Goal: Task Accomplishment & Management: Complete application form

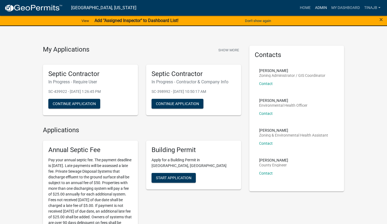
click at [317, 11] on link "Admin" at bounding box center [321, 8] width 16 height 10
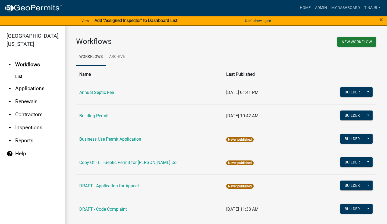
click at [43, 82] on link "arrow_drop_down Applications" at bounding box center [32, 88] width 65 height 13
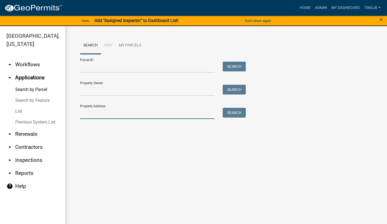
click at [103, 115] on input "Property Address:" at bounding box center [147, 113] width 134 height 11
type input "3170"
click at [239, 117] on button "Search" at bounding box center [234, 113] width 23 height 10
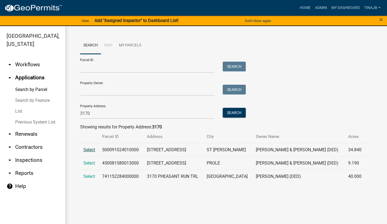
click at [91, 152] on span "Select" at bounding box center [89, 149] width 12 height 5
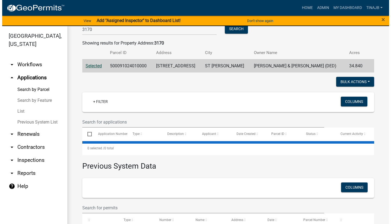
scroll to position [84, 0]
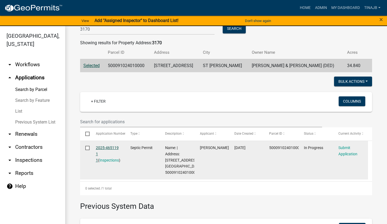
click at [109, 148] on link "2025-465119 1 1" at bounding box center [107, 153] width 23 height 17
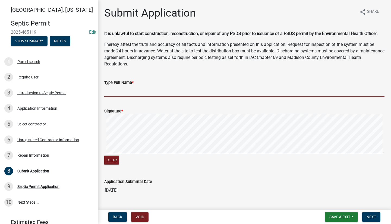
click at [142, 92] on input "Type Full Name *" at bounding box center [244, 91] width 280 height 11
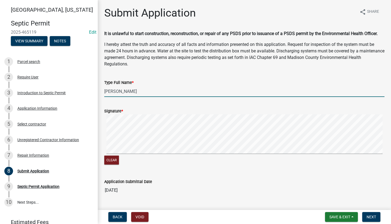
type input "[PERSON_NAME]"
click at [192, 169] on wm-data-entity-input "Signature * Clear" at bounding box center [244, 135] width 280 height 69
click at [375, 217] on span "Next" at bounding box center [370, 217] width 9 height 4
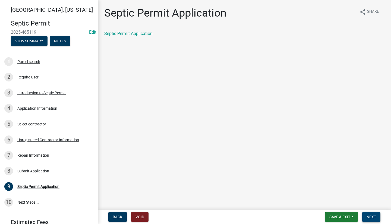
click at [370, 220] on button "Next" at bounding box center [371, 217] width 18 height 10
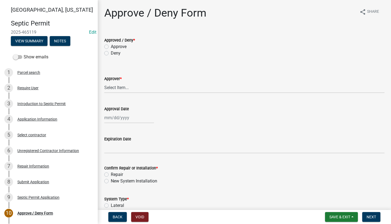
click at [110, 50] on div "Deny" at bounding box center [244, 53] width 280 height 7
click at [109, 47] on div "Approve" at bounding box center [244, 46] width 280 height 7
click at [111, 45] on label "Approve" at bounding box center [119, 46] width 16 height 7
click at [111, 45] on input "Approve" at bounding box center [113, 45] width 4 height 4
radio input "true"
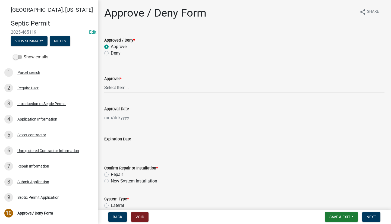
click at [125, 89] on select "Select Item... [PERSON_NAME] [PERSON_NAME] [PERSON_NAME]" at bounding box center [244, 87] width 280 height 11
click at [104, 82] on select "Select Item... [PERSON_NAME] [PERSON_NAME] [PERSON_NAME]" at bounding box center [244, 87] width 280 height 11
select select "3be61473-cefd-48e3-9f4b-d6d99b6a9b66"
click at [129, 121] on div at bounding box center [129, 117] width 50 height 11
select select "8"
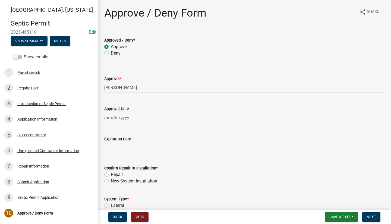
select select "2025"
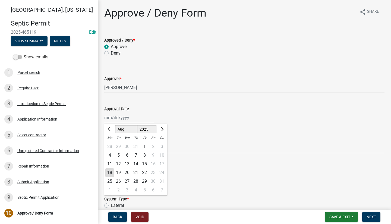
click at [109, 173] on div "18" at bounding box center [109, 172] width 9 height 9
type input "[DATE]"
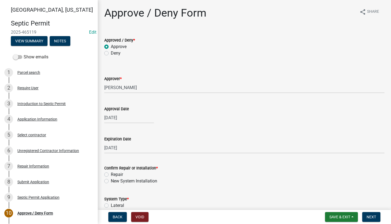
click at [111, 173] on label "Repair" at bounding box center [117, 174] width 12 height 7
click at [111, 173] on input "Repair" at bounding box center [113, 173] width 4 height 4
radio input "true"
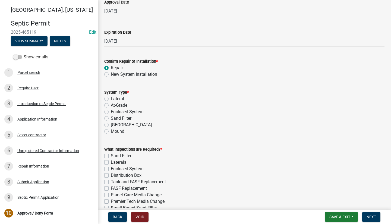
scroll to position [107, 0]
click at [111, 98] on label "Lateral" at bounding box center [117, 98] width 13 height 7
click at [111, 98] on input "Lateral" at bounding box center [113, 97] width 4 height 4
radio input "true"
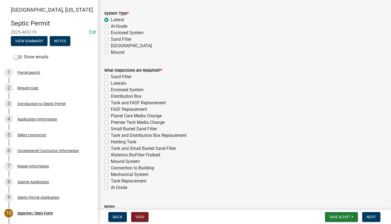
scroll to position [186, 0]
click at [111, 96] on label "Distribution Box" at bounding box center [126, 96] width 31 height 7
click at [111, 96] on input "Distribution Box" at bounding box center [113, 95] width 4 height 4
checkbox input "true"
checkbox input "false"
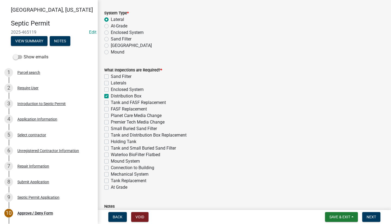
checkbox input "false"
checkbox input "true"
checkbox input "false"
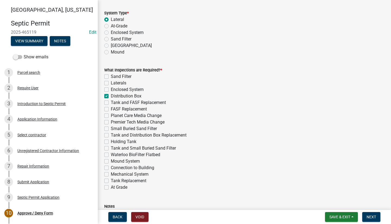
checkbox input "false"
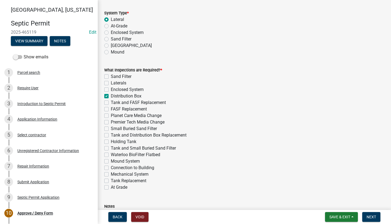
checkbox input "false"
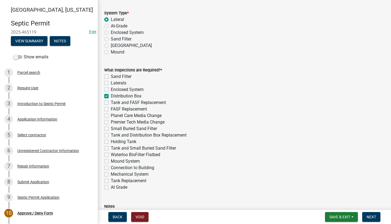
checkbox input "false"
click at [107, 98] on div "Distribution Box" at bounding box center [244, 96] width 280 height 7
click at [111, 96] on label "Distribution Box" at bounding box center [126, 96] width 31 height 7
click at [111, 96] on input "Distribution Box" at bounding box center [113, 95] width 4 height 4
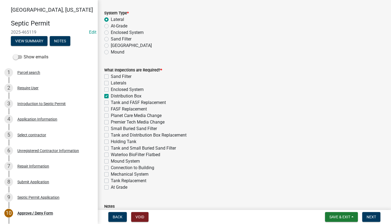
checkbox input "false"
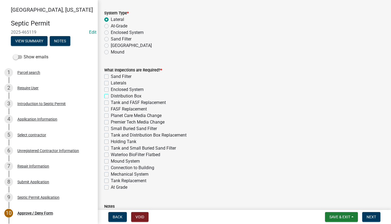
checkbox input "false"
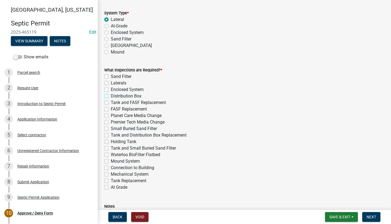
checkbox input "false"
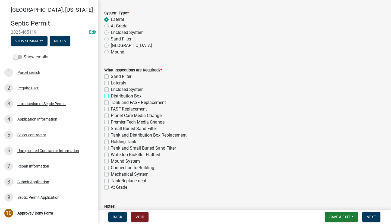
checkbox input "false"
click at [111, 135] on label "Tank and Distribution Box Replacement" at bounding box center [149, 135] width 76 height 7
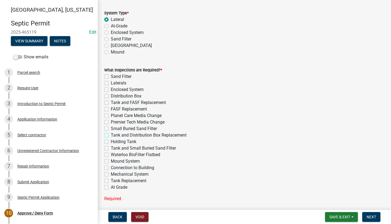
click at [111, 135] on input "Tank and Distribution Box Replacement" at bounding box center [113, 134] width 4 height 4
checkbox input "true"
checkbox input "false"
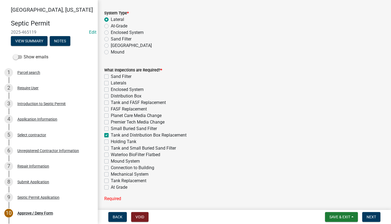
checkbox input "false"
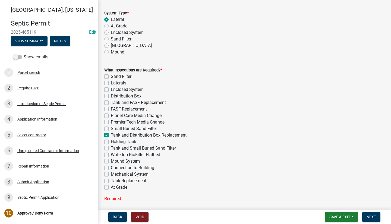
checkbox input "false"
checkbox input "true"
checkbox input "false"
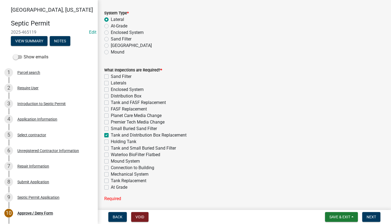
checkbox input "false"
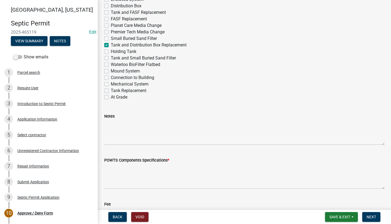
scroll to position [278, 0]
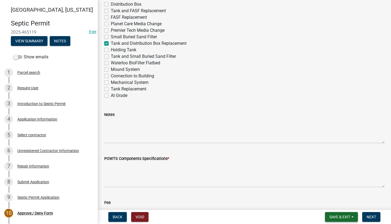
click at [341, 220] on button "Save & Exit" at bounding box center [341, 217] width 33 height 10
click at [341, 202] on button "Save & Exit" at bounding box center [335, 202] width 43 height 13
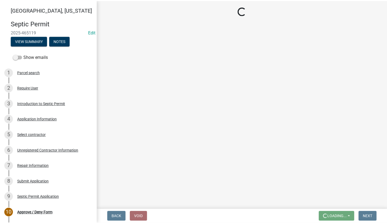
scroll to position [0, 0]
